Goal: Check status: Check status

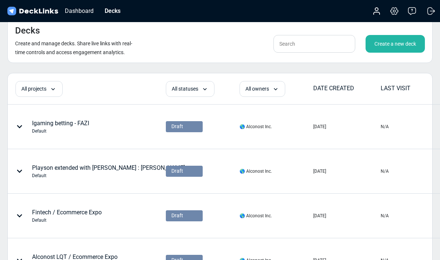
click at [218, 256] on div "Draft" at bounding box center [202, 261] width 73 height 44
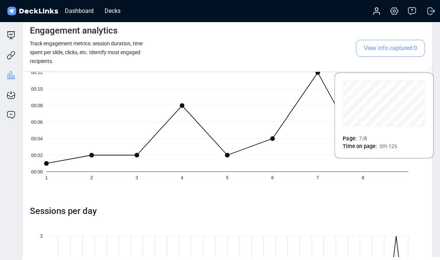
scroll to position [138, 0]
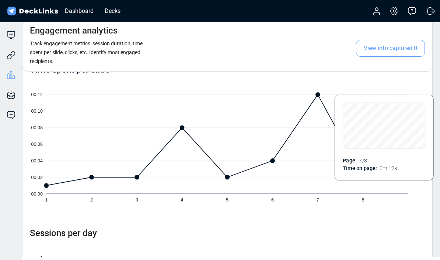
click at [318, 98] on icon at bounding box center [204, 140] width 317 height 91
click at [318, 90] on icon "00:00 00:02 00:04 00:06 00:08 00:10 00:12 1 2 3 4 5 6 7 8" at bounding box center [227, 144] width 395 height 132
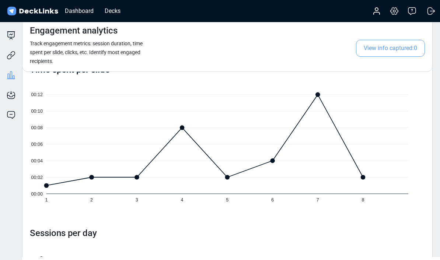
click at [316, 95] on icon "00:00 00:02 00:04 00:06 00:08 00:10 00:12 1 2 3 4 5 6 7 8" at bounding box center [227, 144] width 395 height 132
click at [183, 128] on icon at bounding box center [182, 127] width 5 height 5
